Goal: Task Accomplishment & Management: Manage account settings

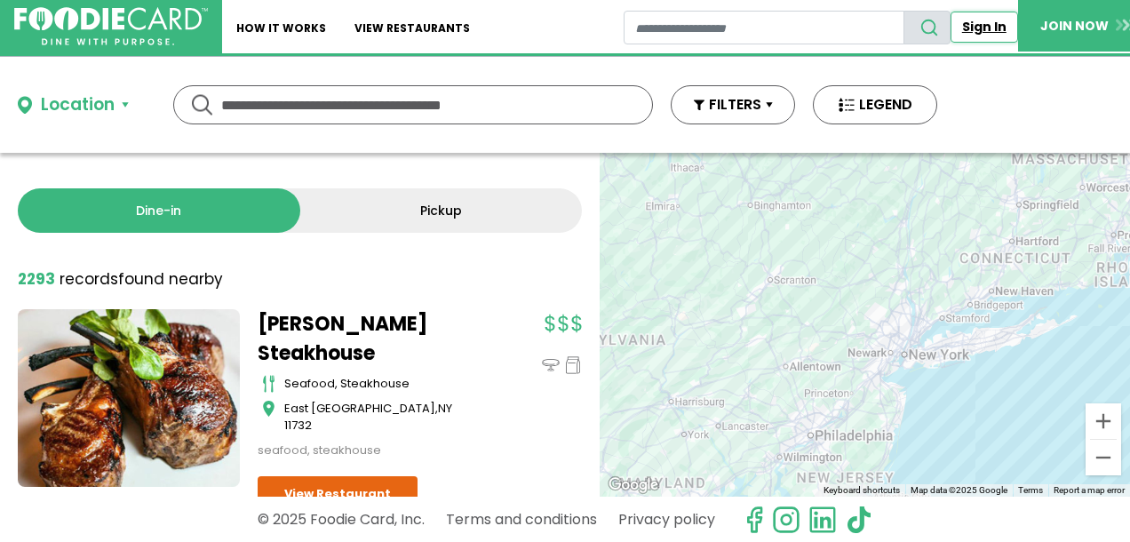
click at [987, 20] on link "Sign In" at bounding box center [983, 27] width 67 height 31
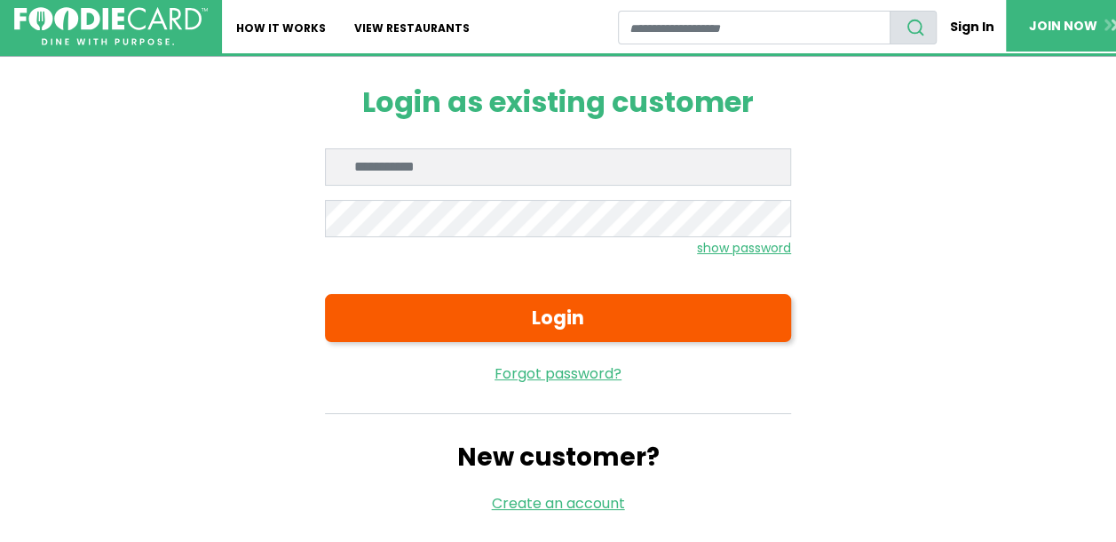
click at [490, 172] on input "Enter email" at bounding box center [558, 166] width 466 height 37
type input "**********"
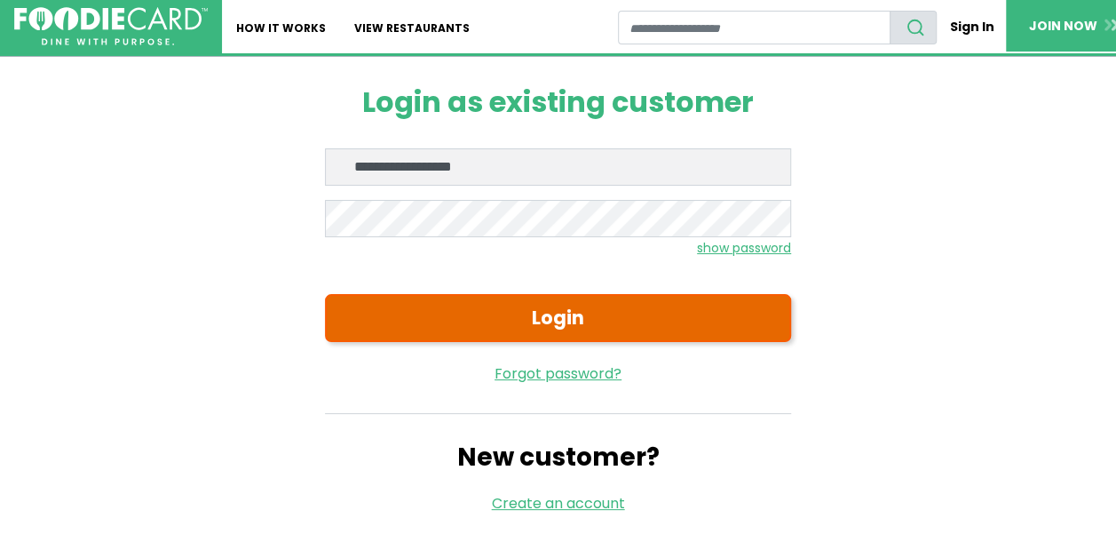
click at [574, 313] on button "Login" at bounding box center [558, 318] width 466 height 48
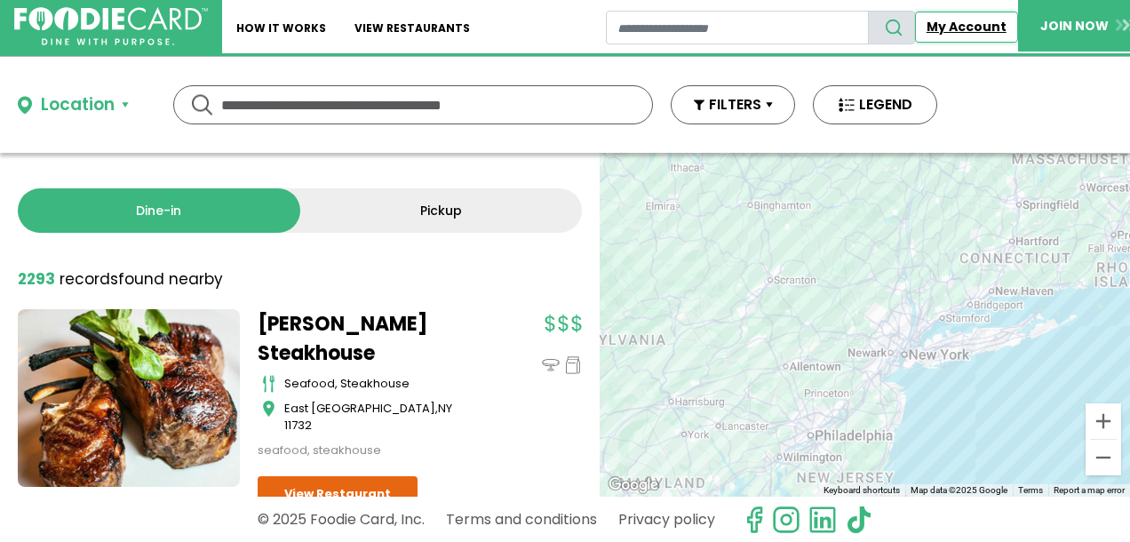
click at [960, 25] on link "My Account" at bounding box center [966, 27] width 103 height 31
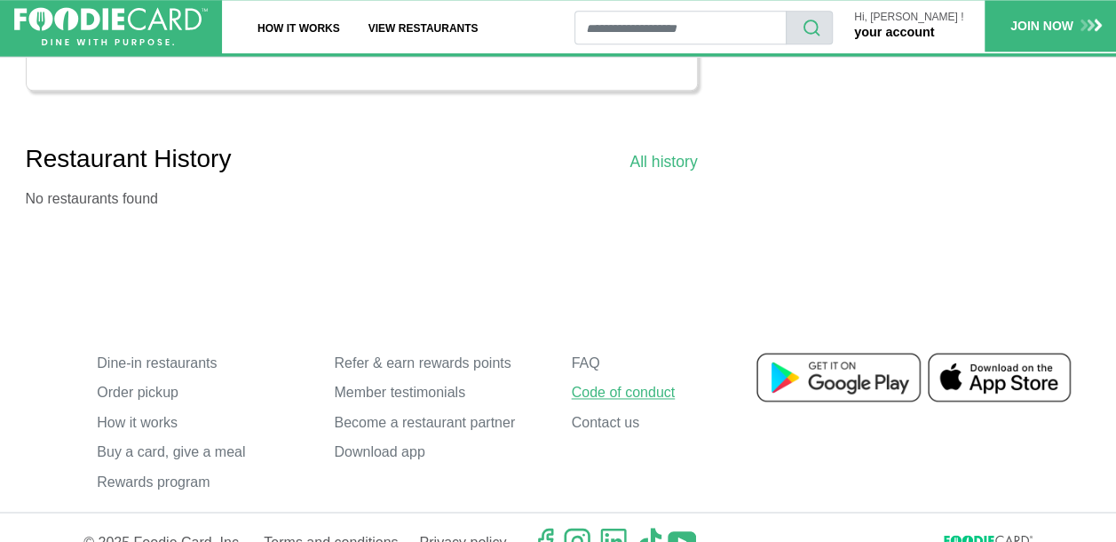
scroll to position [1141, 0]
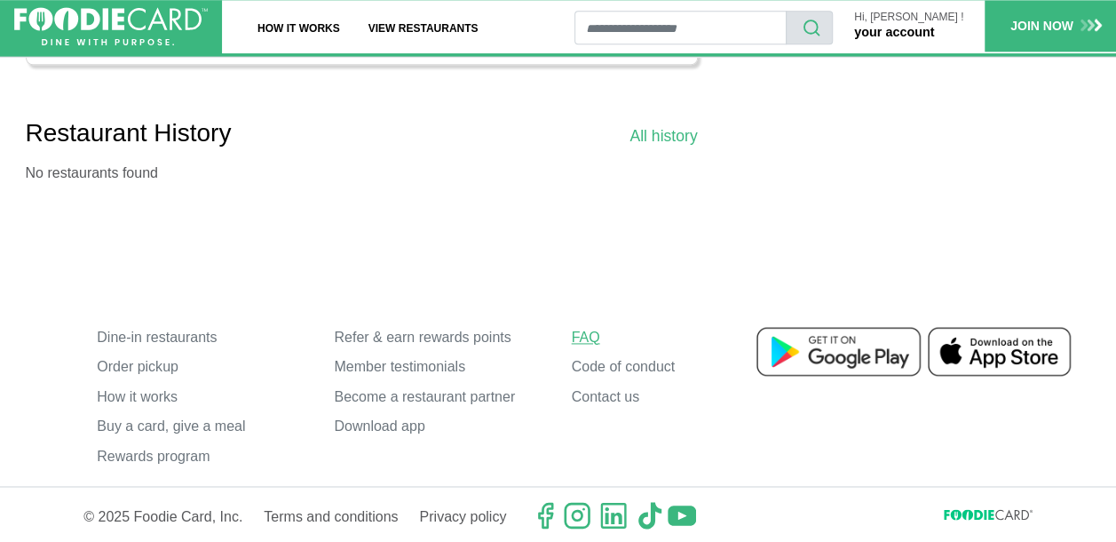
click at [587, 334] on link "FAQ" at bounding box center [677, 337] width 210 height 30
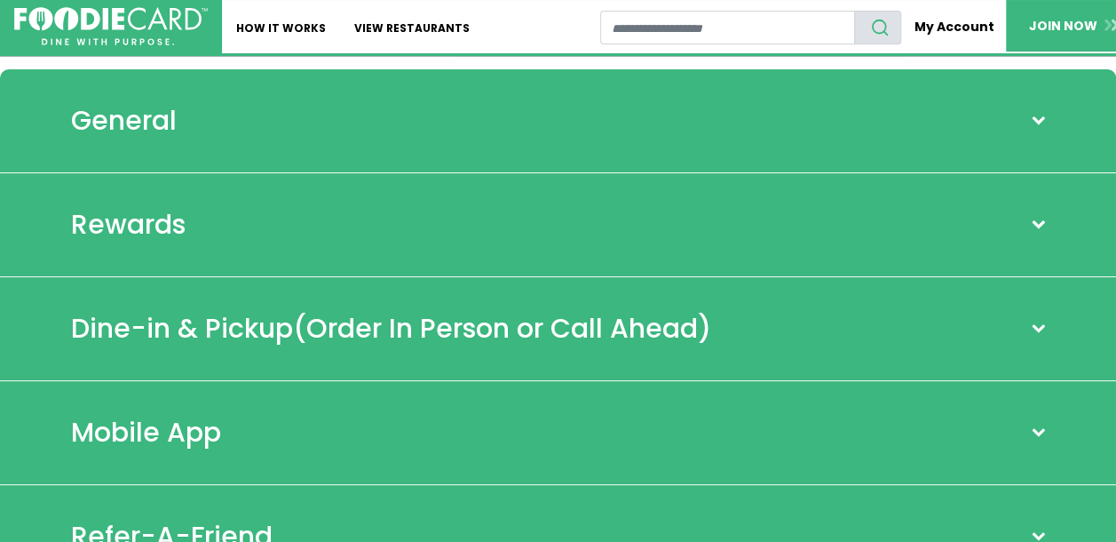
scroll to position [89, 0]
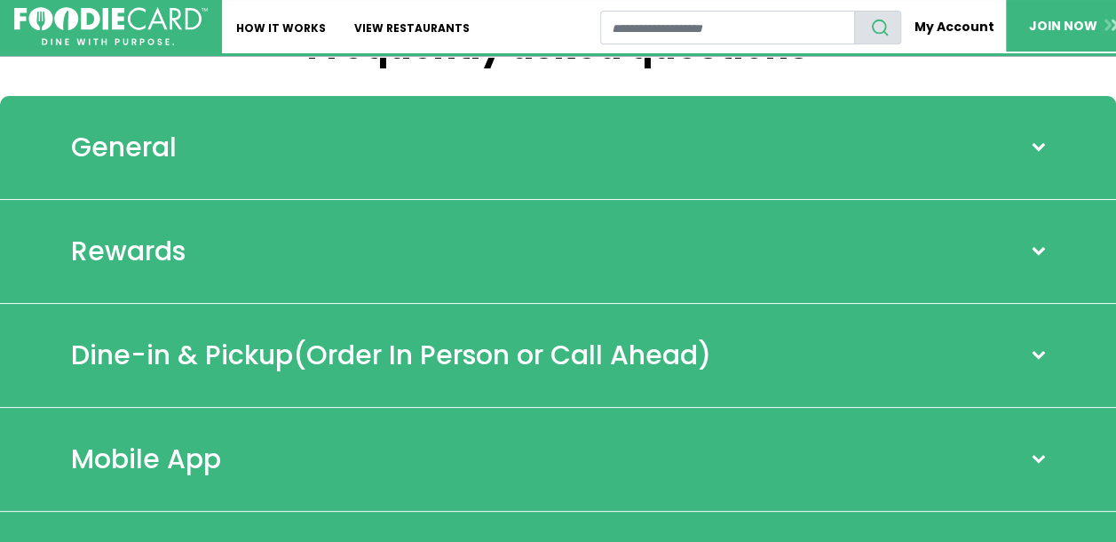
click at [1036, 143] on span at bounding box center [1038, 147] width 23 height 14
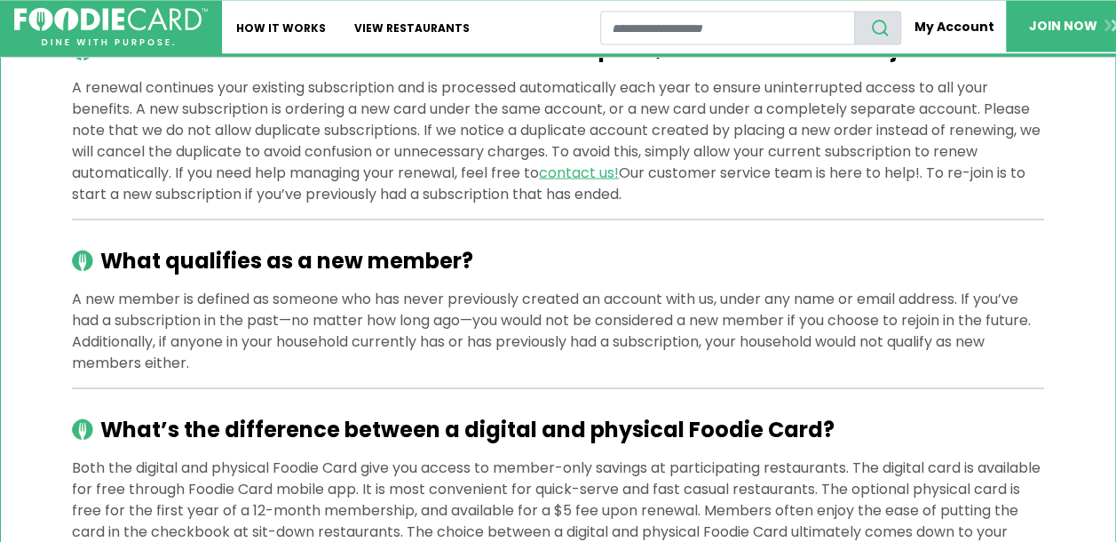
scroll to position [1332, 0]
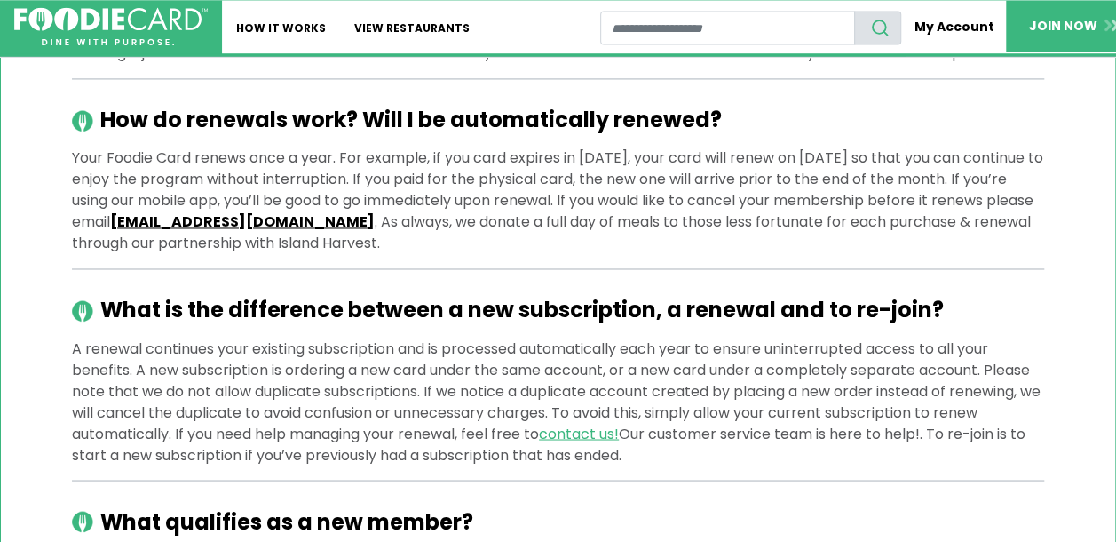
click at [355, 220] on link "[EMAIL_ADDRESS][DOMAIN_NAME]" at bounding box center [242, 221] width 265 height 20
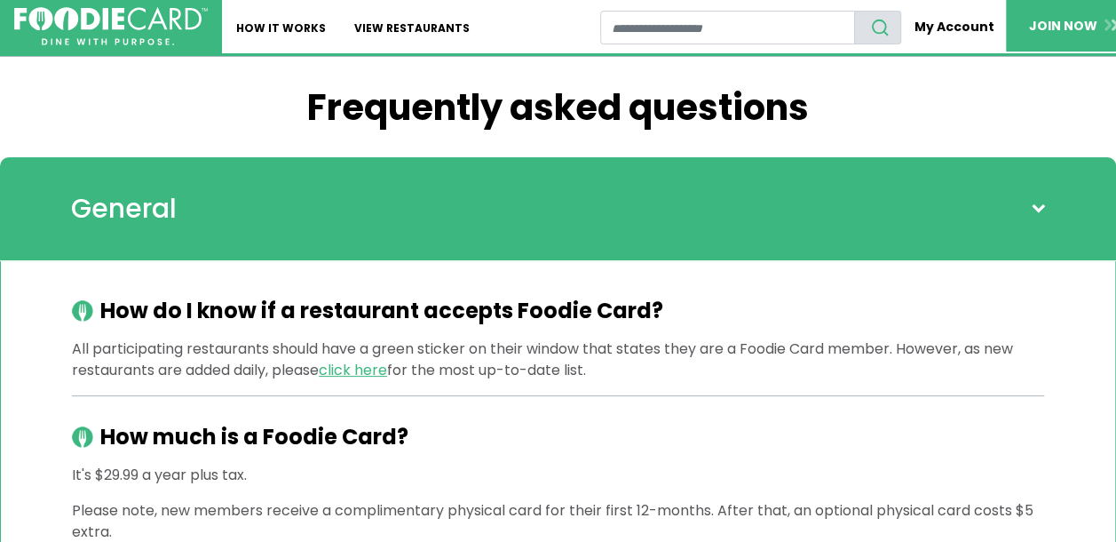
scroll to position [0, 0]
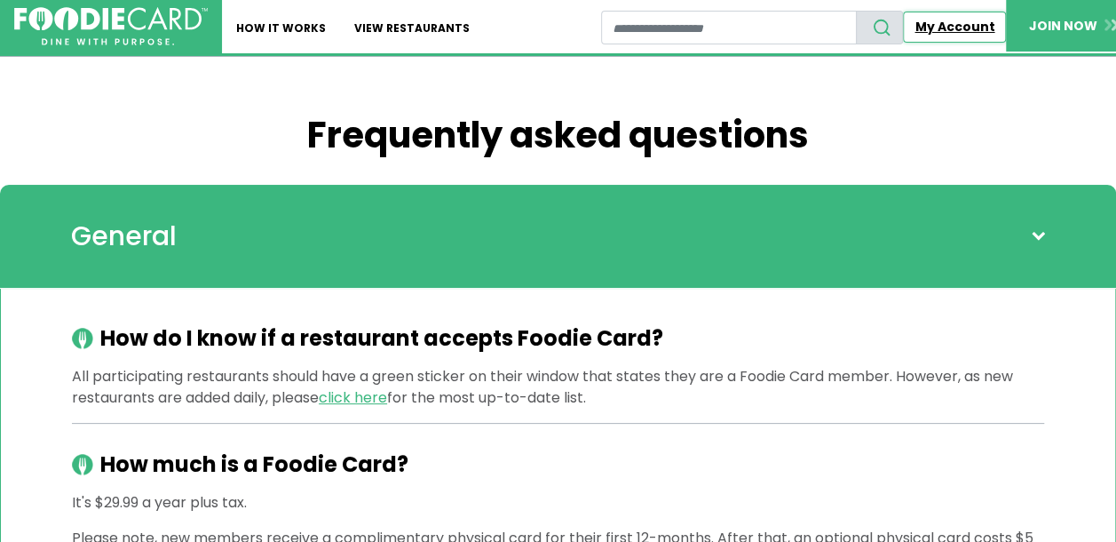
click at [966, 21] on link "My Account" at bounding box center [954, 27] width 103 height 31
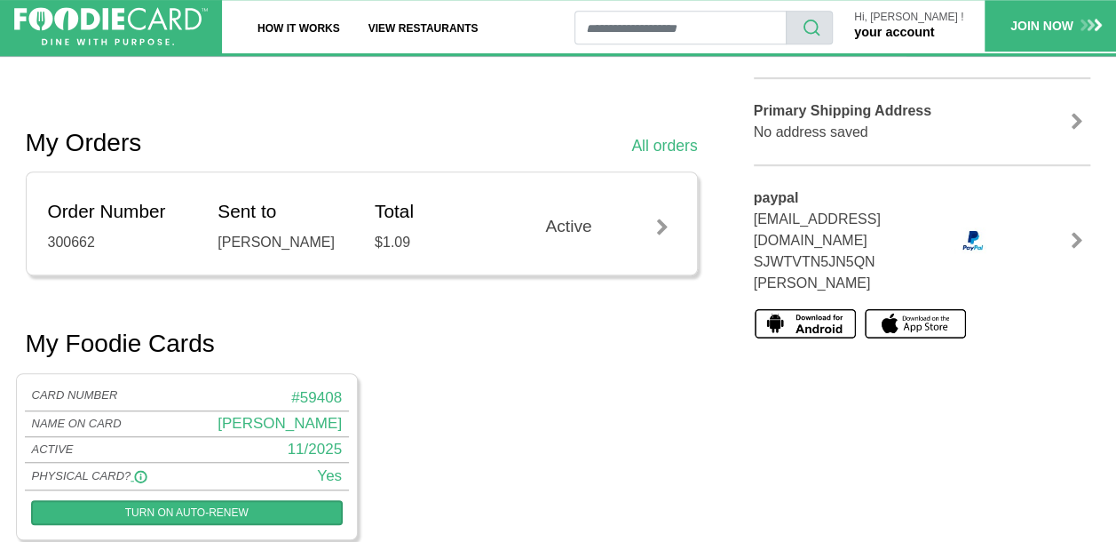
scroll to position [431, 0]
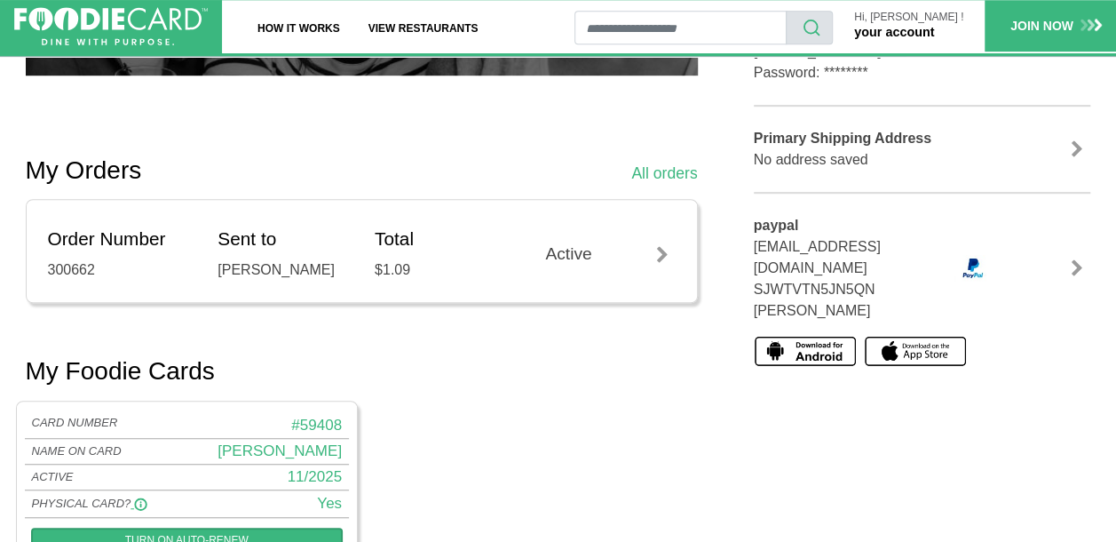
click at [664, 257] on div at bounding box center [662, 255] width 27 height 18
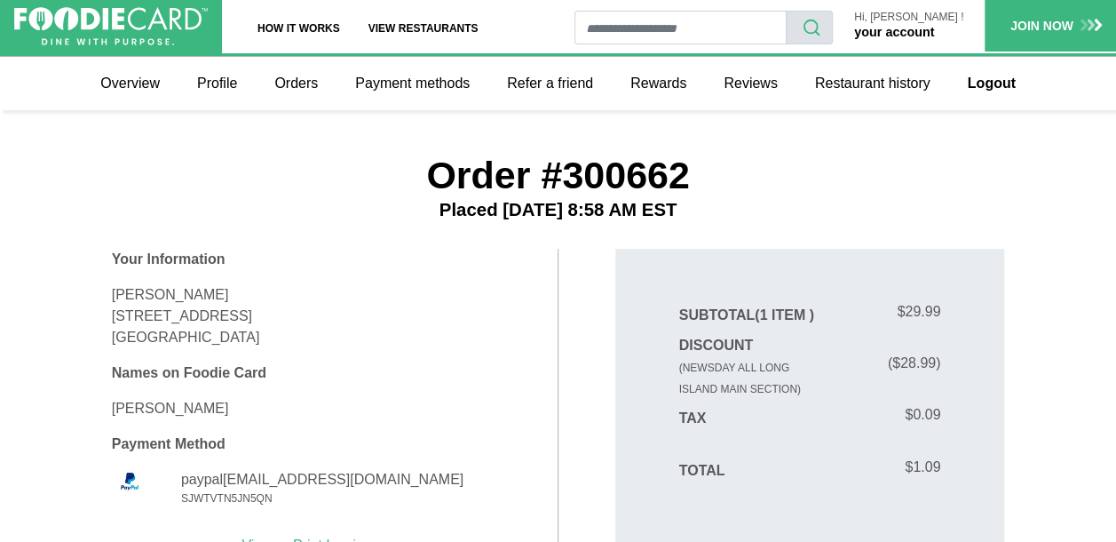
click at [934, 32] on link "your account" at bounding box center [894, 32] width 80 height 14
